Goal: Task Accomplishment & Management: Manage account settings

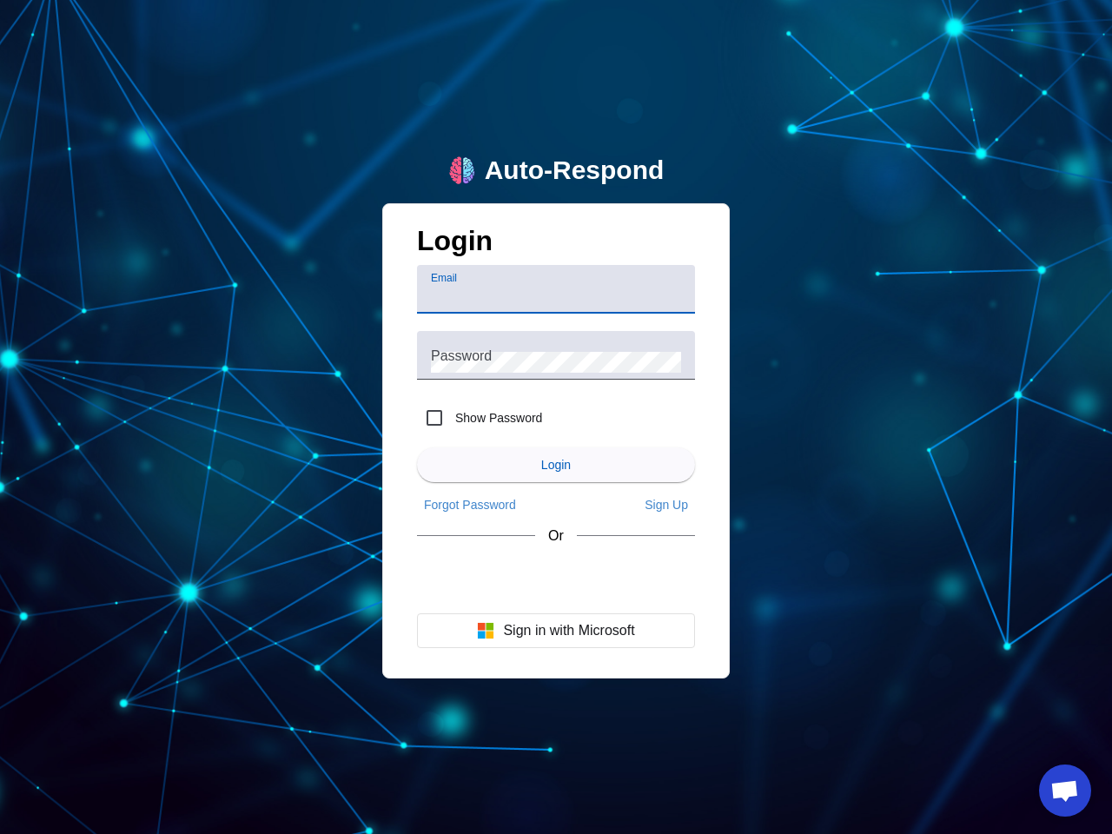
click at [556, 289] on input "Email" at bounding box center [556, 296] width 250 height 21
click at [479, 418] on label "Show Password" at bounding box center [497, 417] width 90 height 17
click at [452, 418] on input "Show Password" at bounding box center [434, 417] width 35 height 35
click at [434, 418] on input "Show Password" at bounding box center [434, 417] width 35 height 35
checkbox input "false"
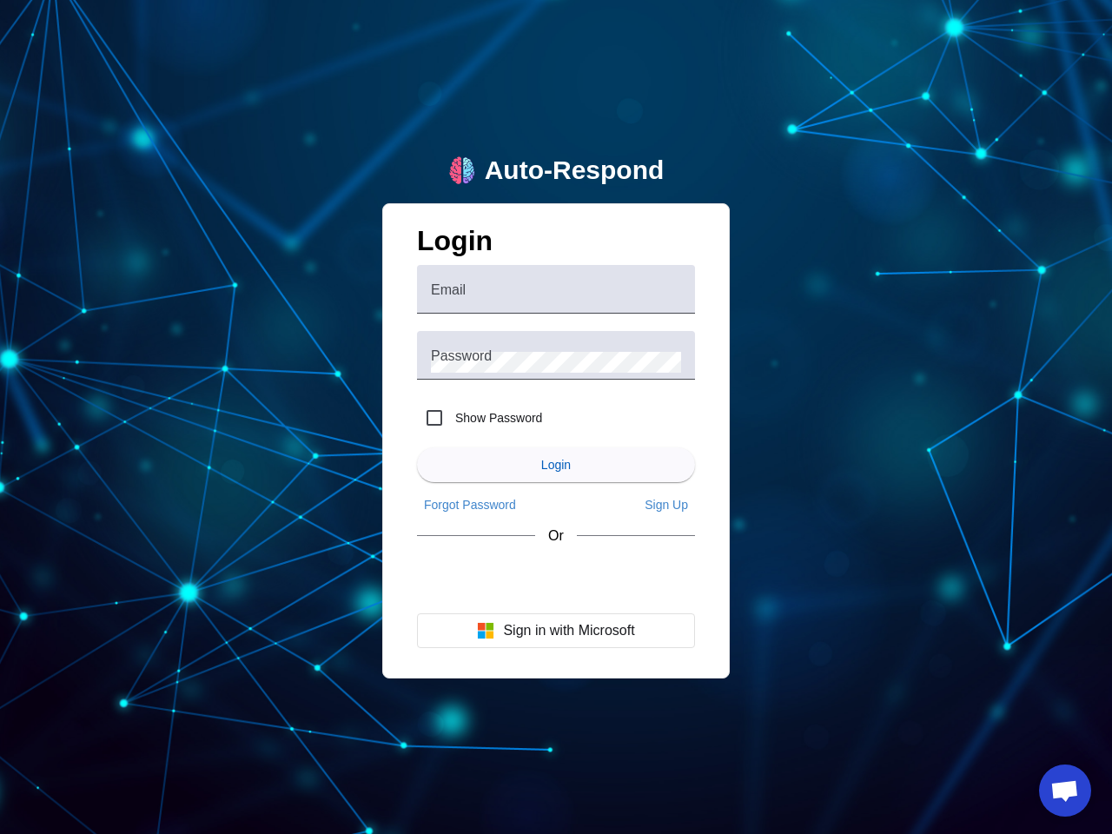
click at [556, 465] on span "Login" at bounding box center [556, 465] width 30 height 14
click at [470, 505] on app-main-login "Auto-Respond Login Email Password Show Password Login Forgot Password Sign Up O…" at bounding box center [556, 417] width 1112 height 834
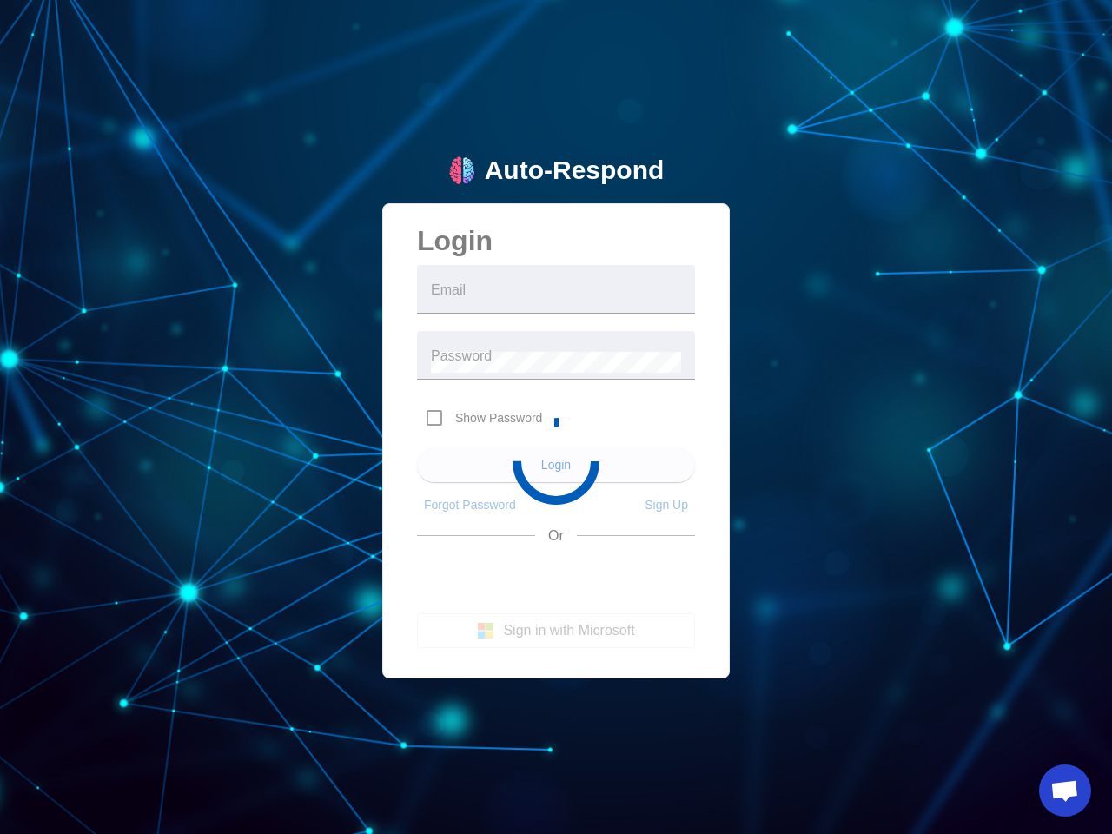
click at [666, 505] on app-main-login "Auto-Respond Login Email Password Show Password Login Forgot Password Sign Up O…" at bounding box center [556, 417] width 1112 height 834
click at [556, 631] on app-main-login "Auto-Respond Login Email Password Show Password Login Forgot Password Sign Up O…" at bounding box center [556, 417] width 1112 height 834
click at [1065, 790] on span "Open chat" at bounding box center [1064, 792] width 29 height 24
